Goal: Task Accomplishment & Management: Complete application form

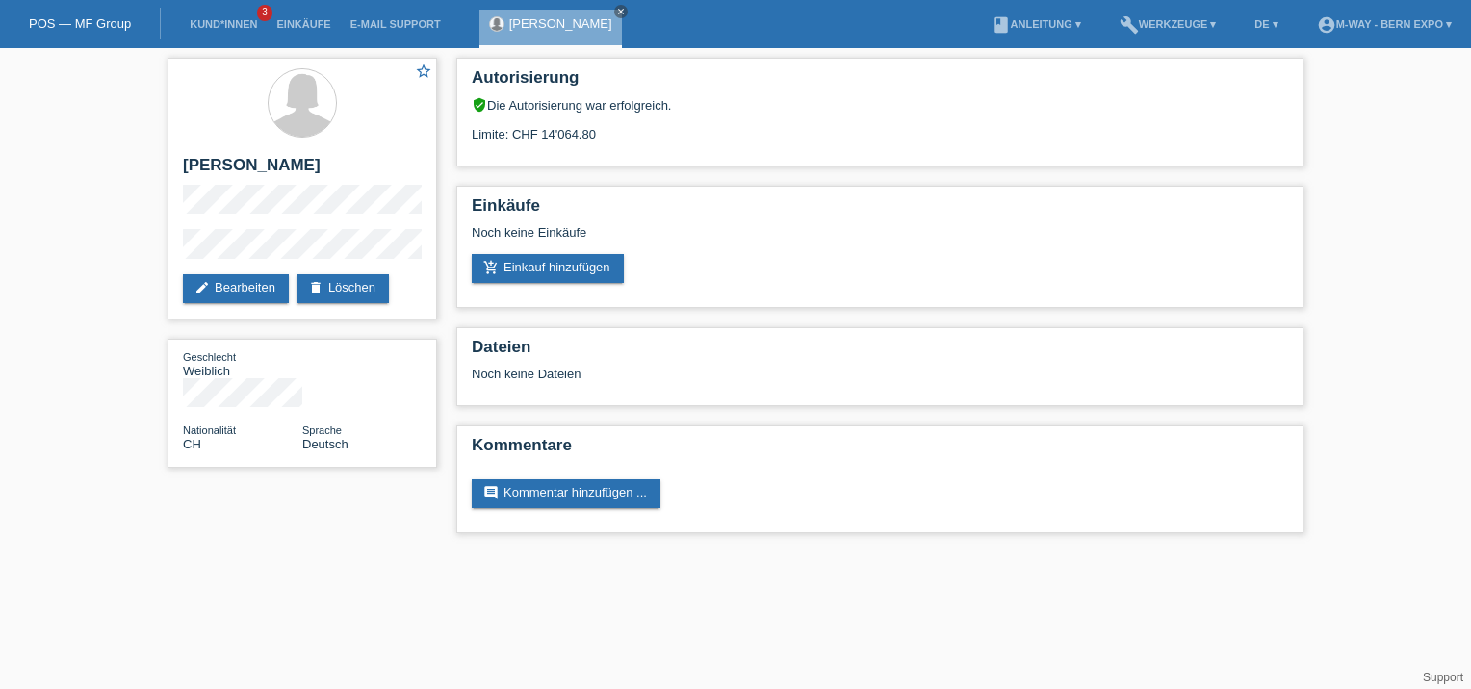
click at [75, 226] on div "star_border Anja Werner-Reding edit Bearbeiten delete Löschen Geschlecht Weibli…" at bounding box center [735, 300] width 1471 height 504
click at [626, 15] on icon "close" at bounding box center [621, 12] width 10 height 10
click at [304, 447] on div "star_border Anja Werner-Reding edit Bearbeiten delete Löschen Geschlecht Weibli…" at bounding box center [302, 267] width 289 height 439
click at [81, 21] on link "POS — MF Group" at bounding box center [80, 23] width 102 height 14
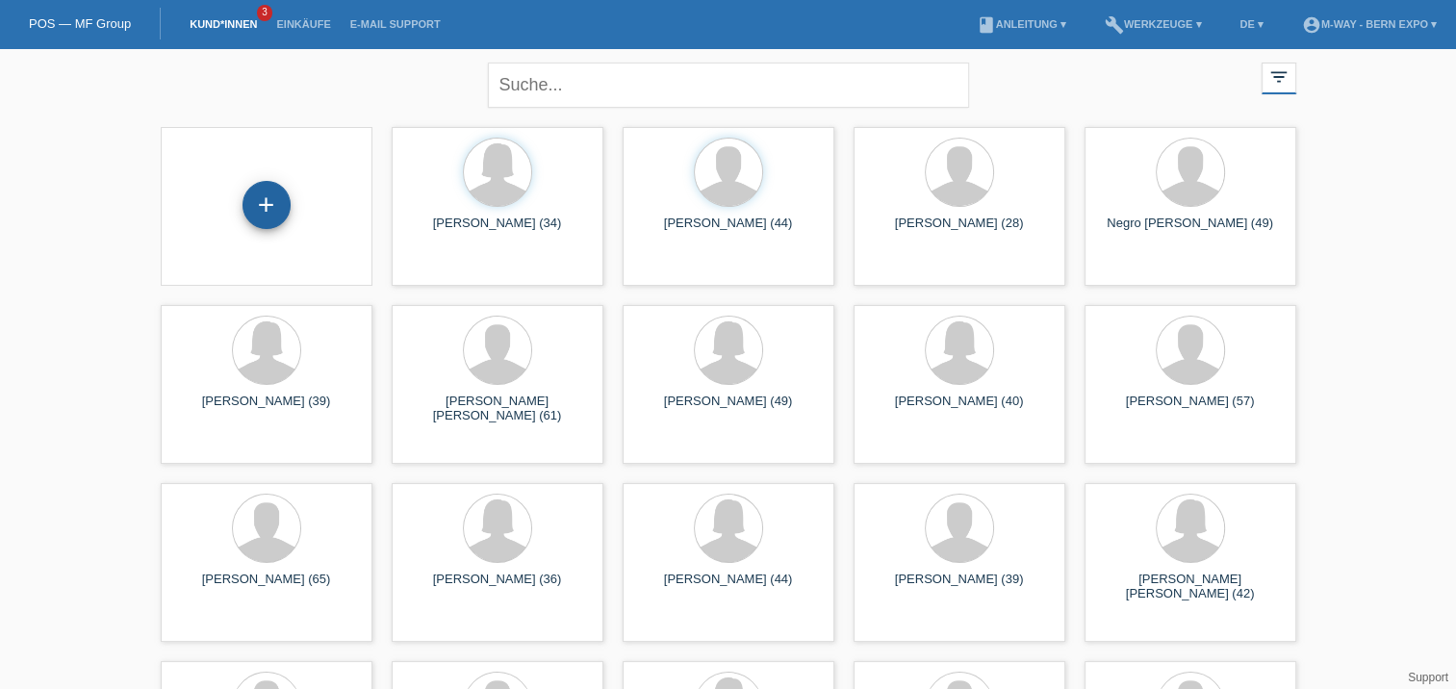
click at [262, 205] on div "+" at bounding box center [267, 205] width 48 height 48
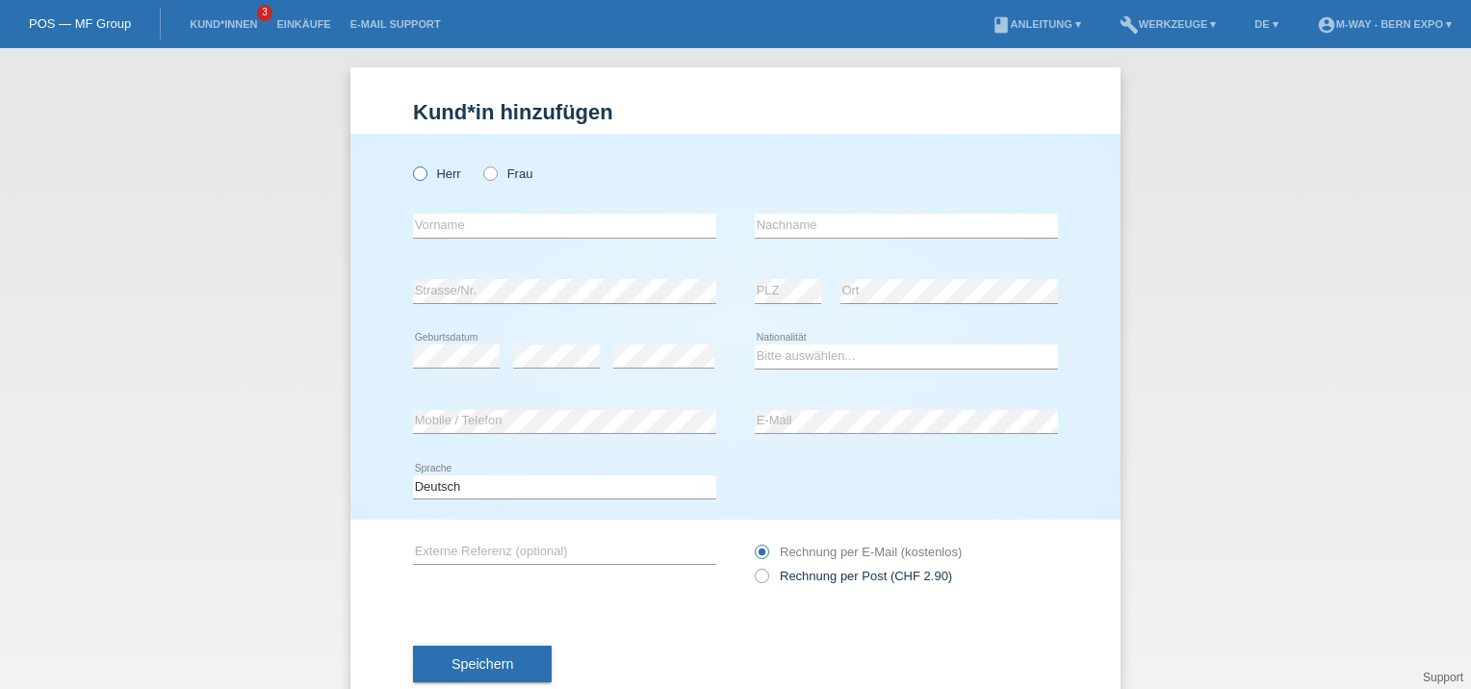
click at [410, 164] on icon at bounding box center [410, 164] width 0 height 0
click at [415, 173] on input "Herr" at bounding box center [419, 172] width 13 height 13
radio input "true"
click at [536, 223] on input "text" at bounding box center [564, 226] width 303 height 24
click at [480, 164] on icon at bounding box center [480, 164] width 0 height 0
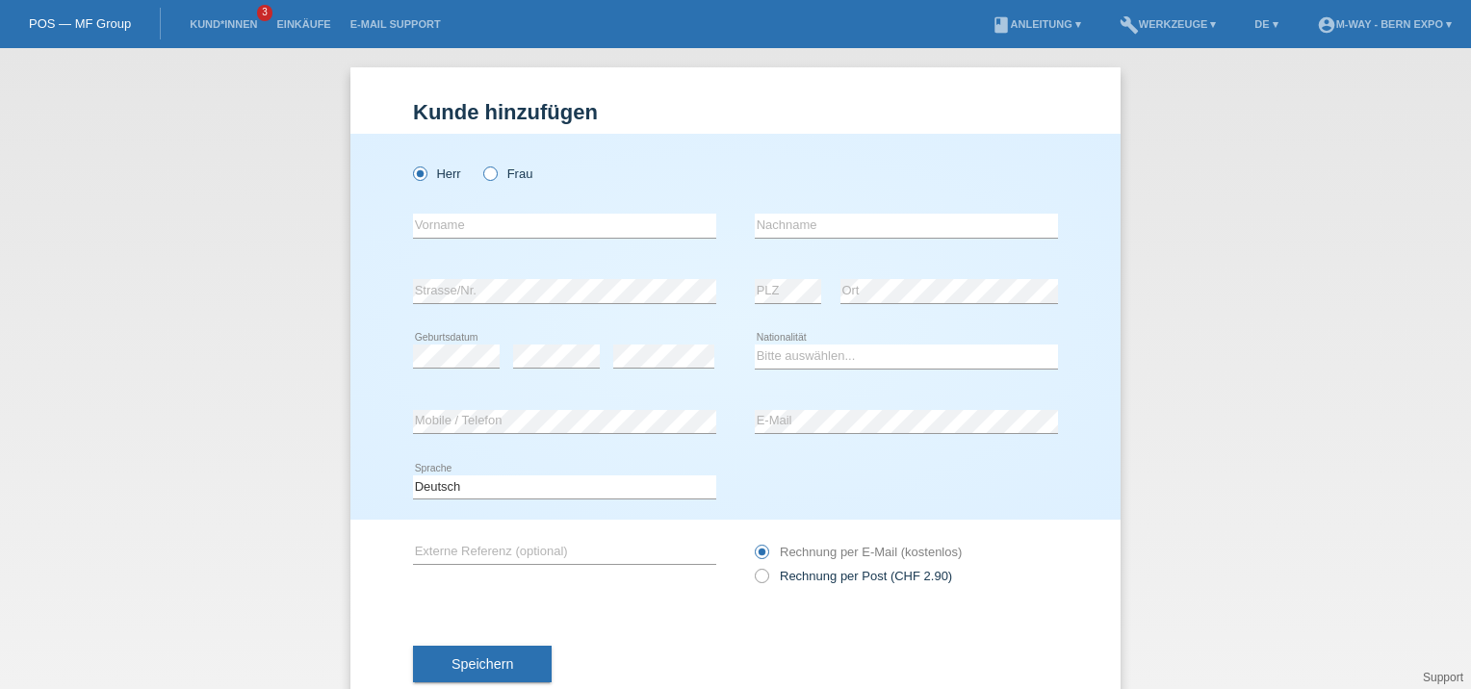
click at [485, 171] on input "Frau" at bounding box center [489, 172] width 13 height 13
radio input "true"
click at [514, 226] on input "text" at bounding box center [564, 226] width 303 height 24
type input "[PERSON_NAME]"
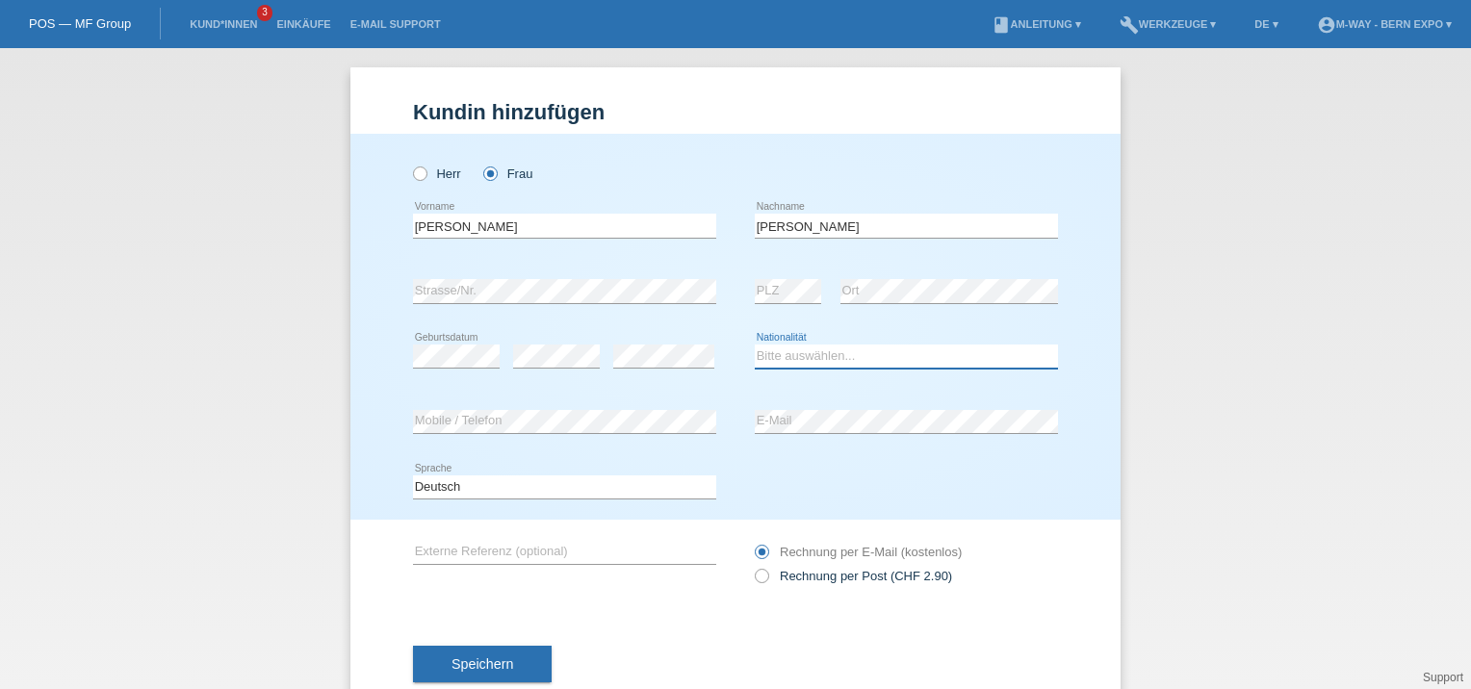
click at [833, 358] on select "Bitte auswählen... Schweiz Deutschland Liechtenstein Österreich ------------ Af…" at bounding box center [906, 356] width 303 height 23
select select "DE"
click at [755, 345] on select "Bitte auswählen... Schweiz Deutschland Liechtenstein Österreich ------------ Af…" at bounding box center [906, 356] width 303 height 23
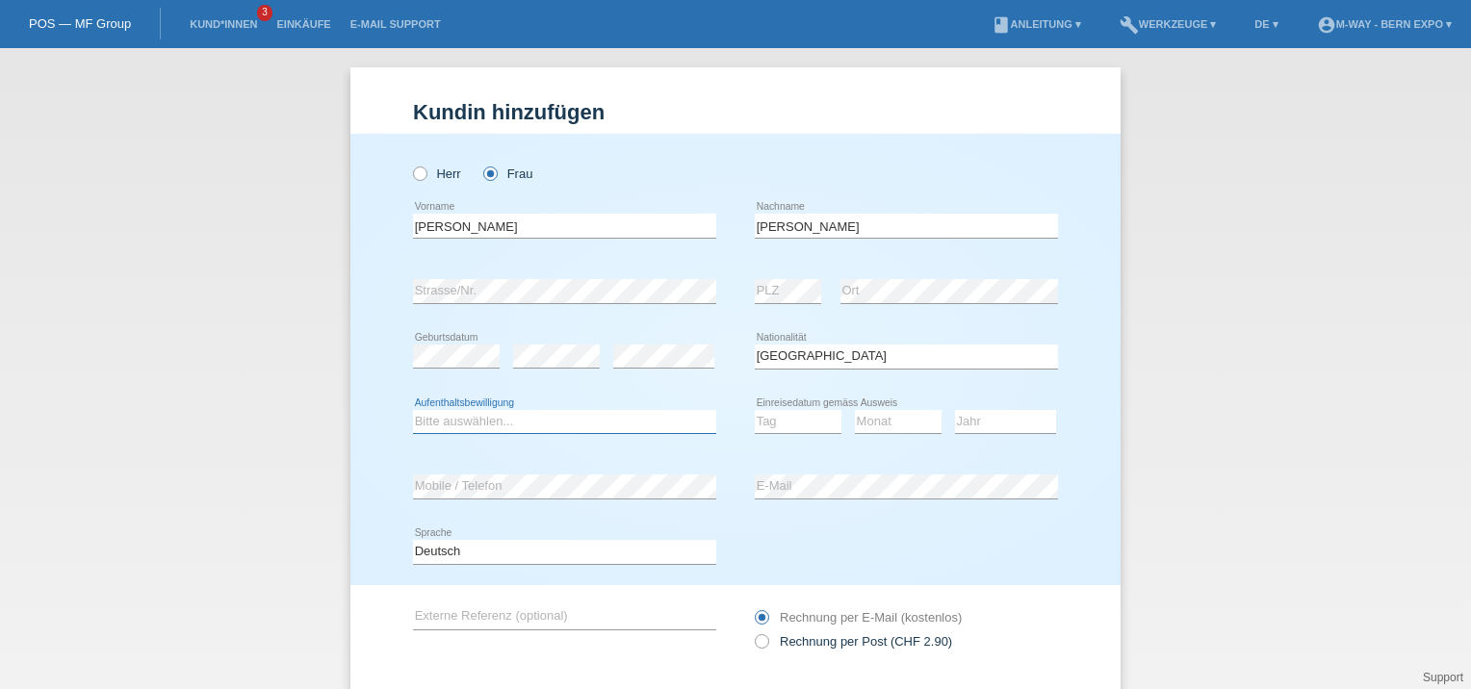
click at [566, 424] on select "Bitte auswählen... C B B - Flüchtlingsstatus Andere" at bounding box center [564, 421] width 303 height 23
select select "C"
click at [413, 410] on select "Bitte auswählen... C B B - Flüchtlingsstatus Andere" at bounding box center [564, 421] width 303 height 23
click at [810, 422] on select "Tag 01 02 03 04 05 06 07 08 09 10 11" at bounding box center [798, 421] width 87 height 23
select select "01"
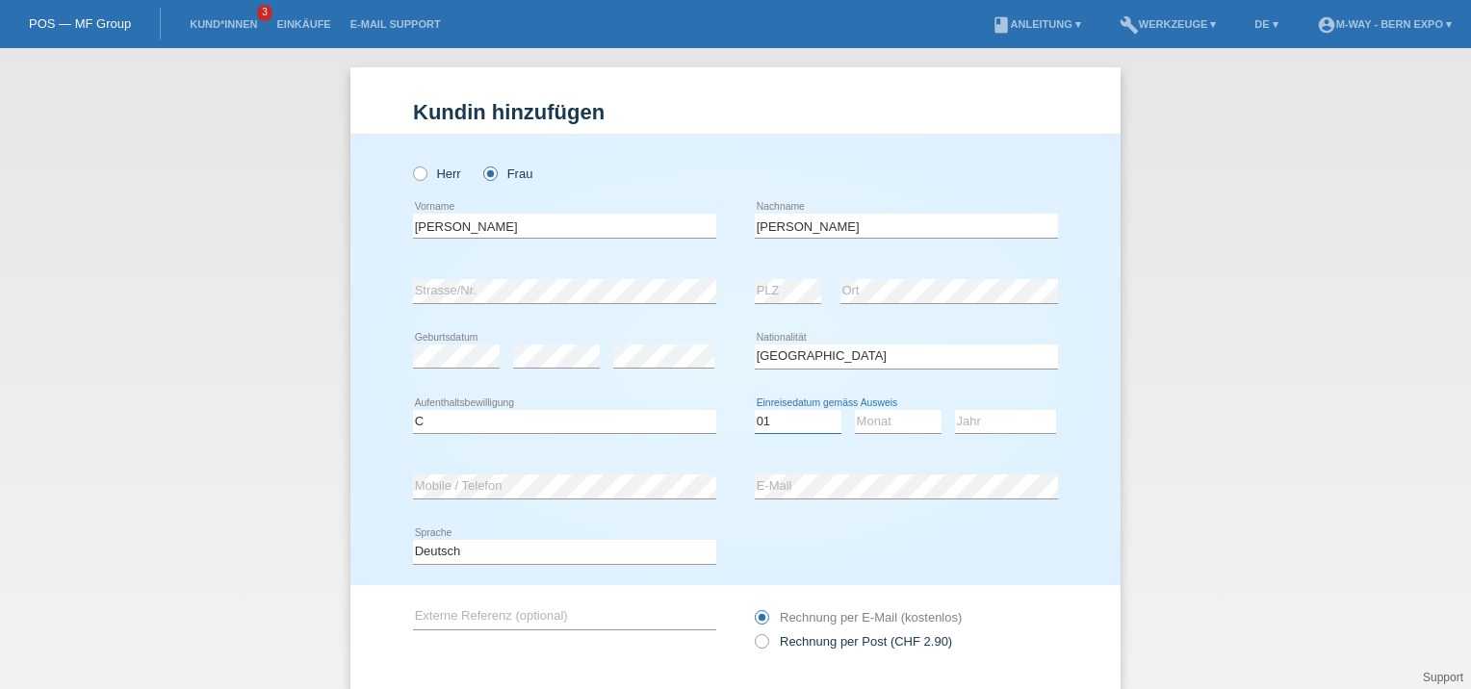
click at [755, 410] on select "Tag 01 02 03 04 05 06 07 08 09 10 11" at bounding box center [798, 421] width 87 height 23
click at [882, 416] on select "Monat 01 02 03 04 05 06 07 08 09 10 11" at bounding box center [898, 421] width 87 height 23
select select "02"
click at [855, 410] on select "Monat 01 02 03 04 05 06 07 08 09 10 11" at bounding box center [898, 421] width 87 height 23
click at [985, 420] on select "Jahr 2025 2024 2023 2022 2021 2020 2019 2018 2017 2016 2015 2014 2013 2012 2011…" at bounding box center [1005, 421] width 101 height 23
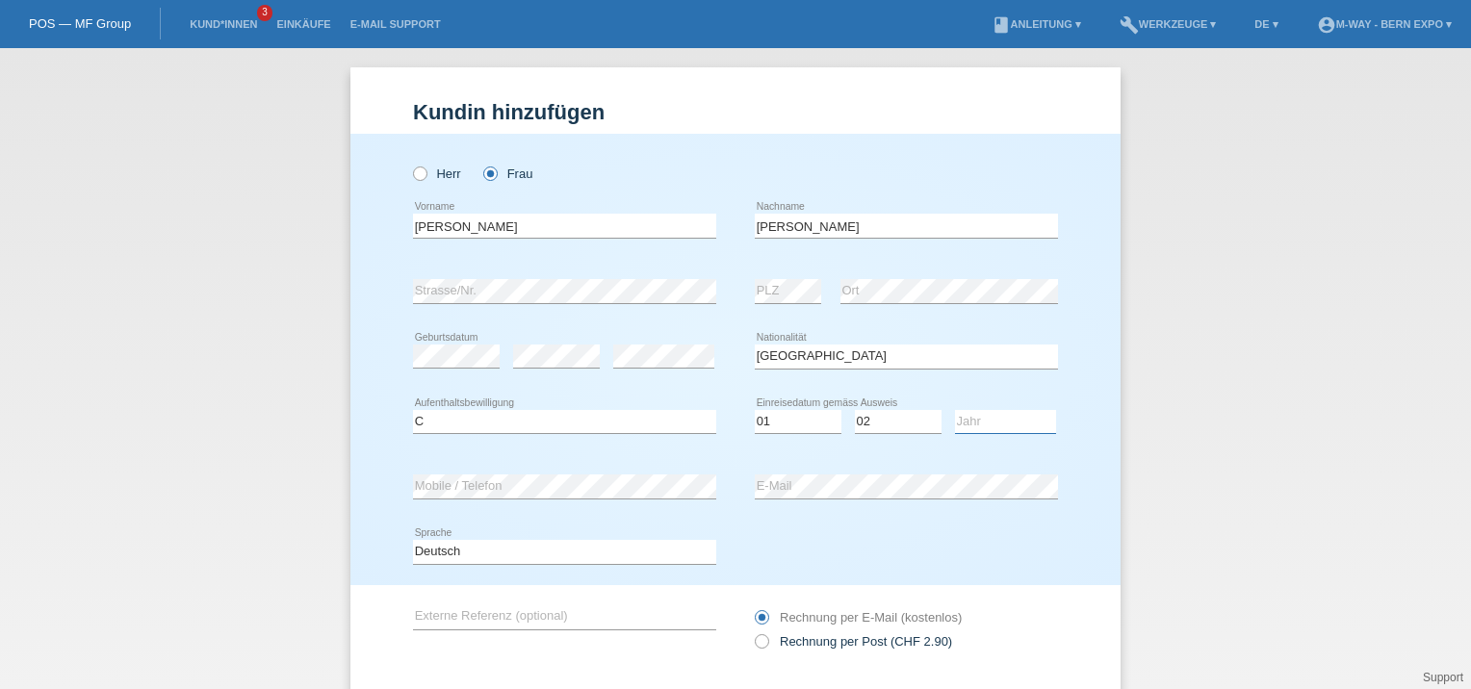
select select "2013"
click at [955, 410] on select "Jahr 2025 2024 2023 2022 2021 2020 2019 2018 2017 2016 2015 2014 2013 2012 2011…" at bounding box center [1005, 421] width 101 height 23
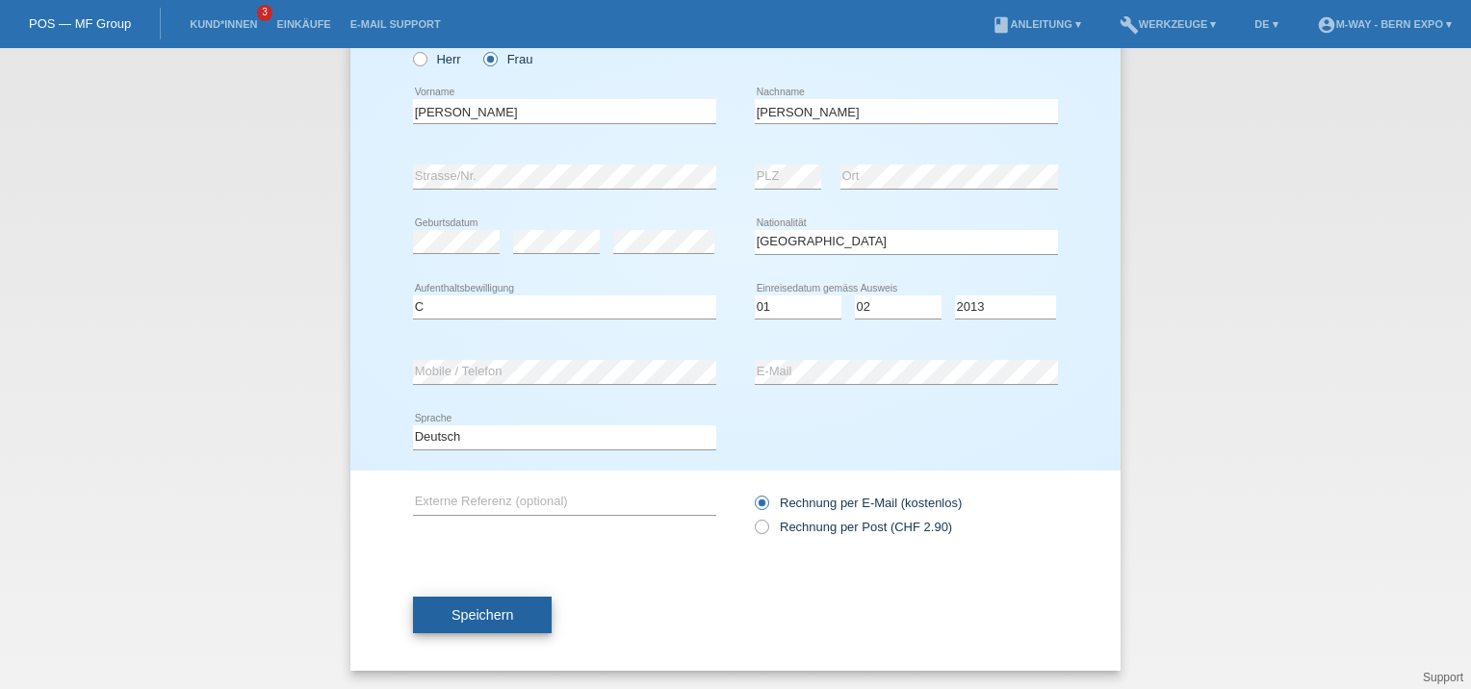
click at [488, 601] on button "Speichern" at bounding box center [482, 615] width 139 height 37
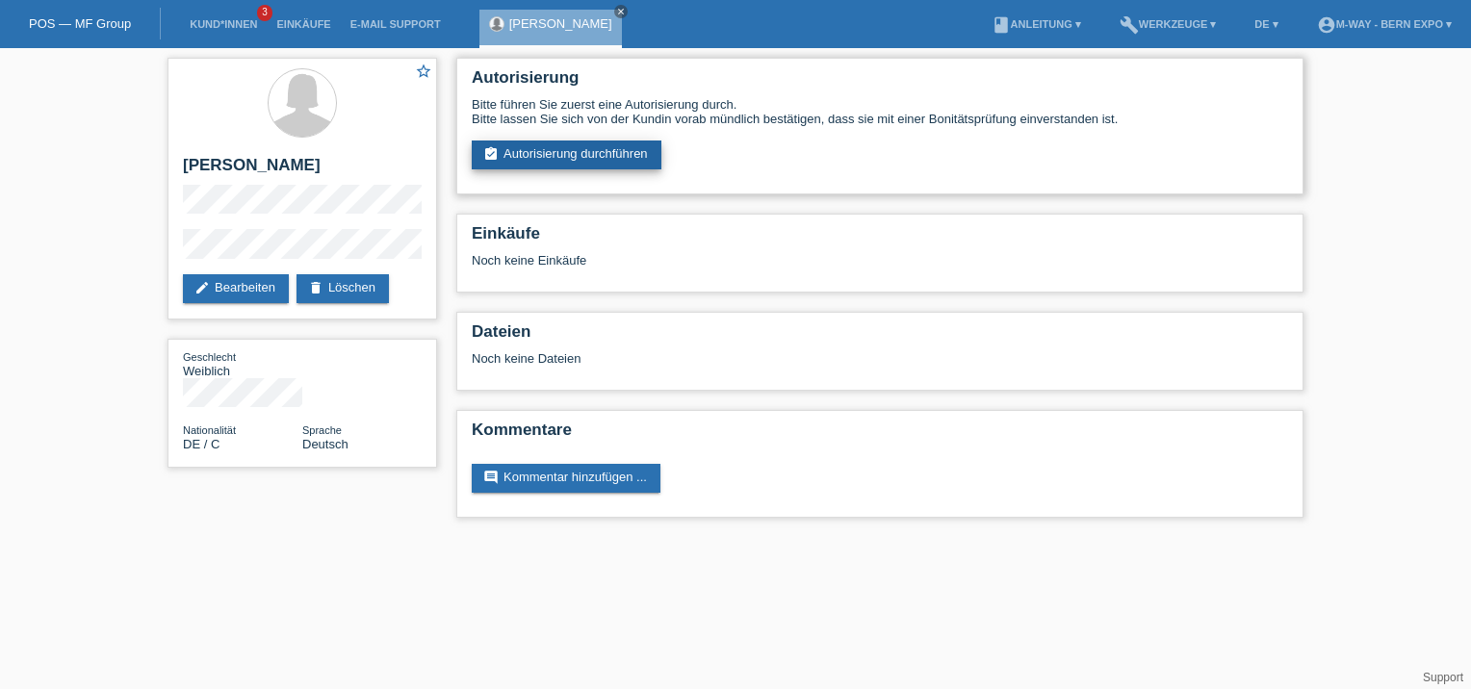
click at [565, 159] on link "assignment_turned_in Autorisierung durchführen" at bounding box center [567, 155] width 190 height 29
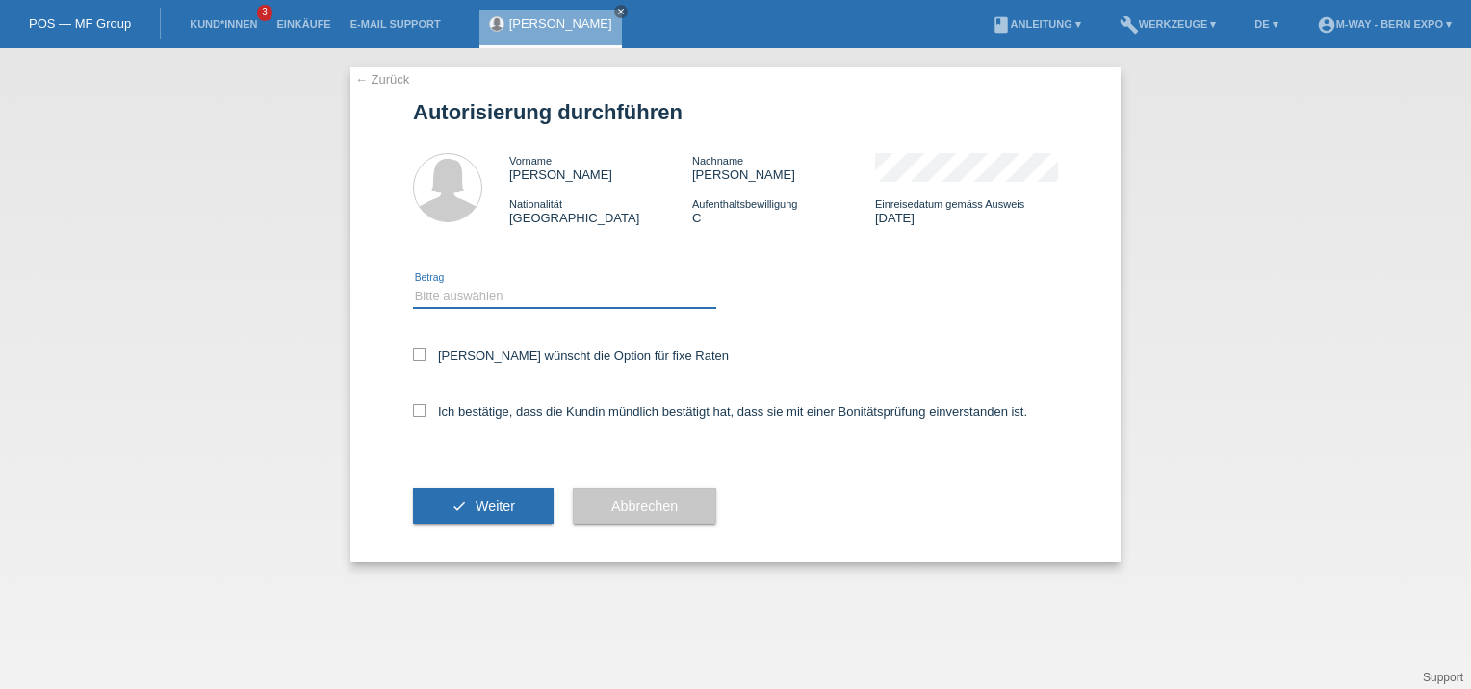
click at [455, 301] on select "Bitte auswählen CHF 1.00 - CHF 499.00 CHF 500.00 - CHF 1'999.00 CHF 2'000.00 - …" at bounding box center [564, 296] width 303 height 23
select select "3"
click at [413, 285] on select "Bitte auswählen CHF 1.00 - CHF 499.00 CHF 500.00 - CHF 1'999.00 CHF 2'000.00 - …" at bounding box center [564, 296] width 303 height 23
click at [419, 356] on icon at bounding box center [419, 354] width 13 height 13
click at [419, 356] on input "Kundin wünscht die Option für fixe Raten" at bounding box center [419, 354] width 13 height 13
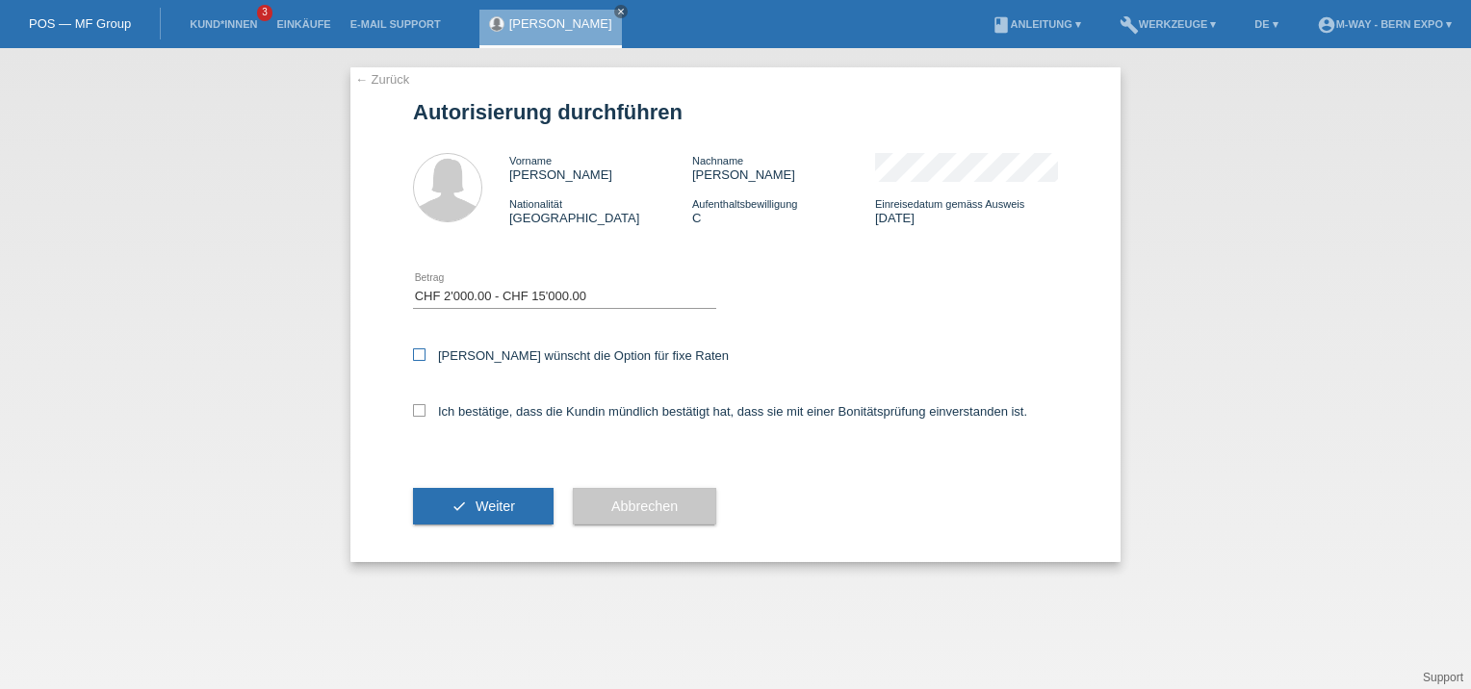
checkbox input "true"
click at [421, 407] on icon at bounding box center [419, 410] width 13 height 13
click at [421, 407] on input "Ich bestätige, dass die Kundin mündlich bestätigt hat, dass sie mit einer Bonit…" at bounding box center [419, 410] width 13 height 13
checkbox input "true"
click at [489, 509] on span "Weiter" at bounding box center [494, 506] width 39 height 15
